Goal: Information Seeking & Learning: Find specific fact

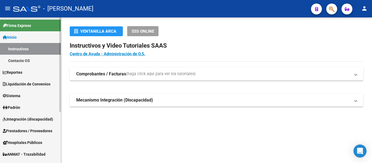
click at [27, 72] on link "Reportes" at bounding box center [30, 72] width 61 height 12
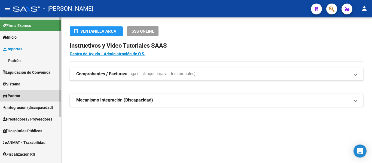
click at [31, 93] on link "Padrón" at bounding box center [30, 96] width 61 height 12
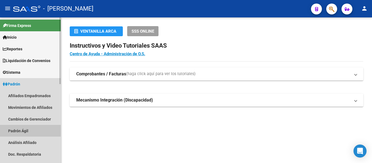
click at [42, 128] on link "Padrón Ágil" at bounding box center [30, 131] width 61 height 12
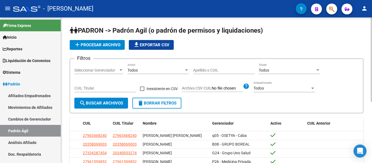
click at [209, 71] on input "Apellido o CUIL" at bounding box center [224, 70] width 62 height 5
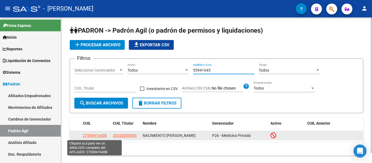
type input "55941645"
click at [100, 137] on span "27559416458" at bounding box center [95, 135] width 24 height 4
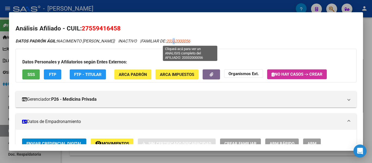
click at [186, 40] on span "20332000056" at bounding box center [178, 41] width 24 height 5
type textarea "20332000056"
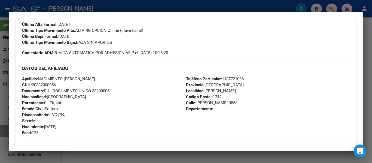
scroll to position [163, 0]
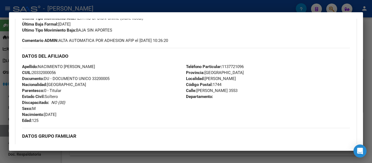
drag, startPoint x: 93, startPoint y: 77, endPoint x: 115, endPoint y: 79, distance: 22.2
click at [115, 79] on div "Apellido: NACIMIENTO [PERSON_NAME]: 20332000056 Documento: DU - DOCUMENTO UNICO…" at bounding box center [104, 94] width 164 height 60
copy span "33200005"
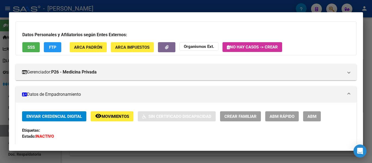
scroll to position [0, 0]
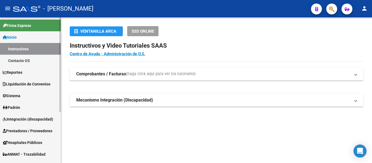
click at [27, 93] on link "Sistema" at bounding box center [30, 96] width 61 height 12
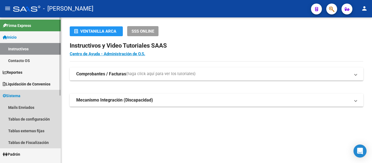
click at [16, 95] on span "Sistema" at bounding box center [12, 96] width 18 height 6
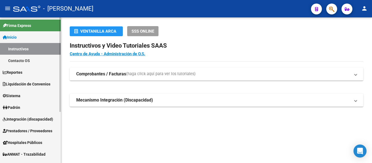
click at [20, 108] on span "Padrón" at bounding box center [11, 108] width 17 height 6
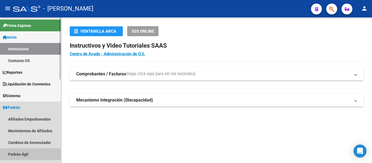
click at [34, 152] on link "Padrón Ágil" at bounding box center [30, 154] width 61 height 12
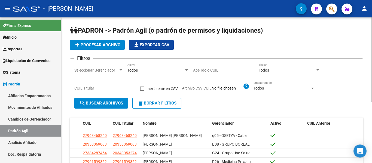
click at [207, 72] on input "Apellido o CUIL" at bounding box center [224, 70] width 62 height 5
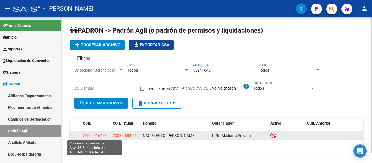
type input "55941645"
click at [99, 136] on span "27559416458" at bounding box center [95, 135] width 24 height 4
type textarea "27559416458"
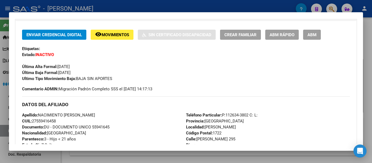
scroll to position [82, 0]
